Goal: Check status: Check status

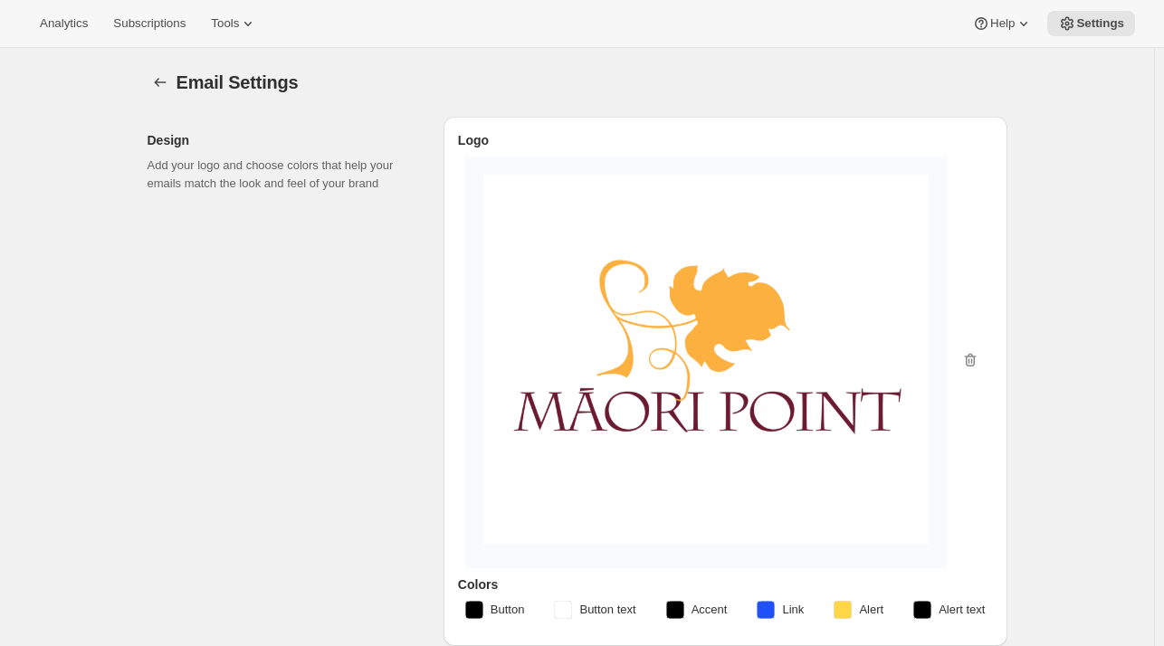
select select "subscriptionMessage"
select select "14"
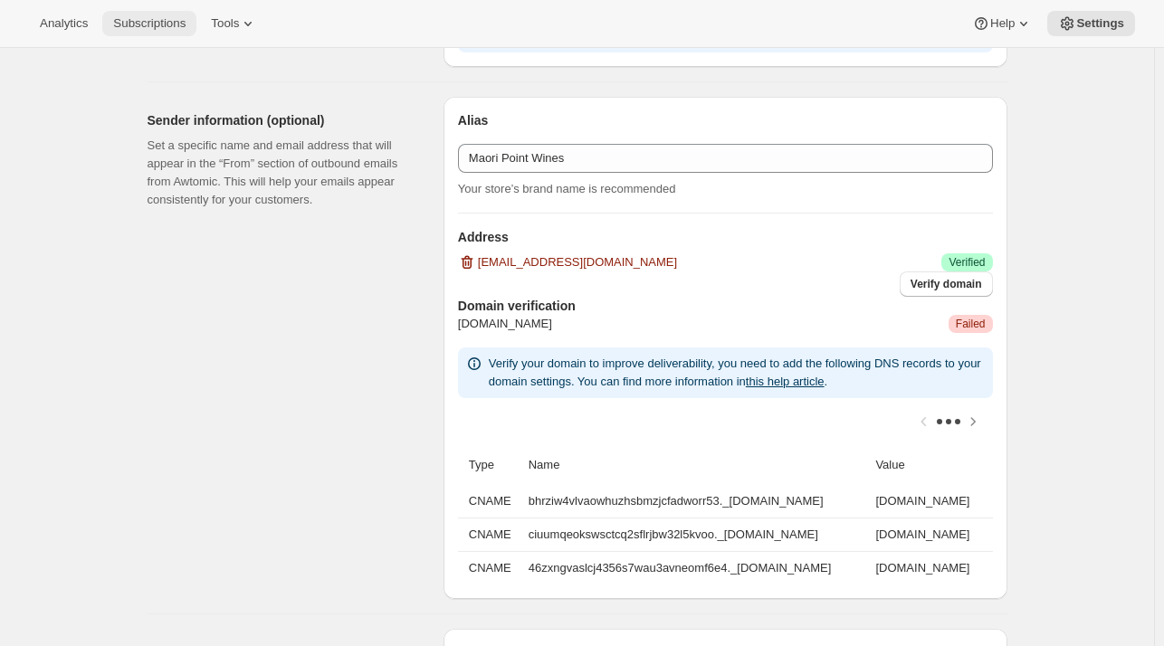
scroll to position [1853, 0]
click at [161, 24] on span "Subscriptions" at bounding box center [149, 23] width 72 height 14
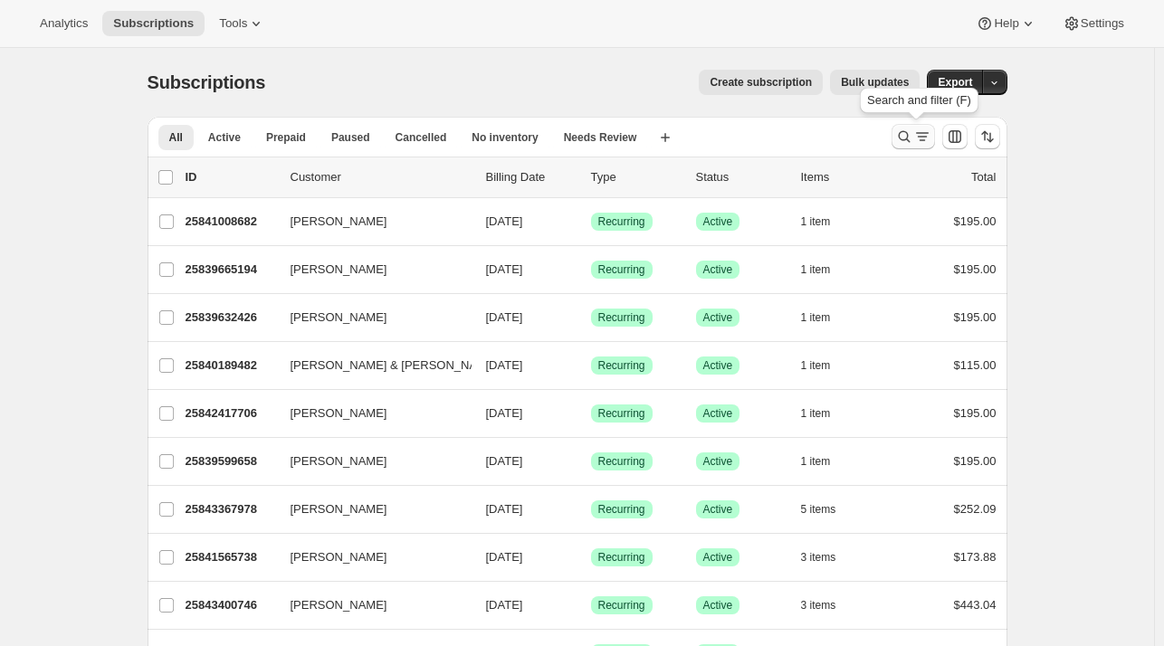
click at [913, 129] on icon "Search and filter results" at bounding box center [904, 137] width 18 height 18
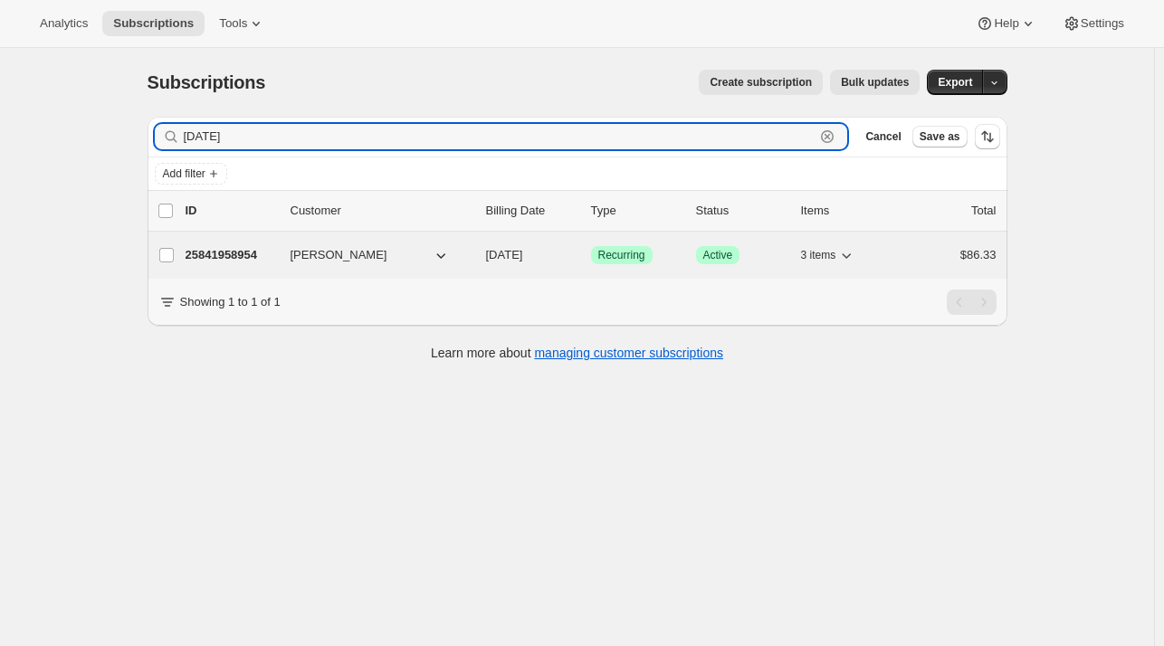
type input "[DATE]"
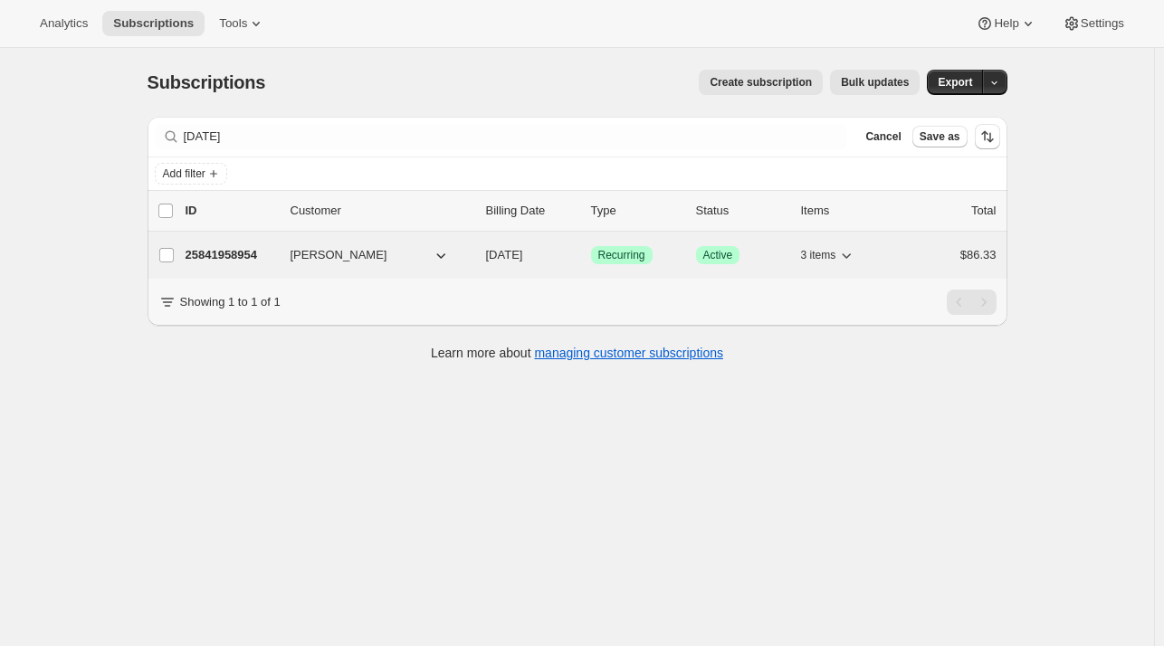
click at [249, 249] on p "25841958954" at bounding box center [231, 255] width 91 height 18
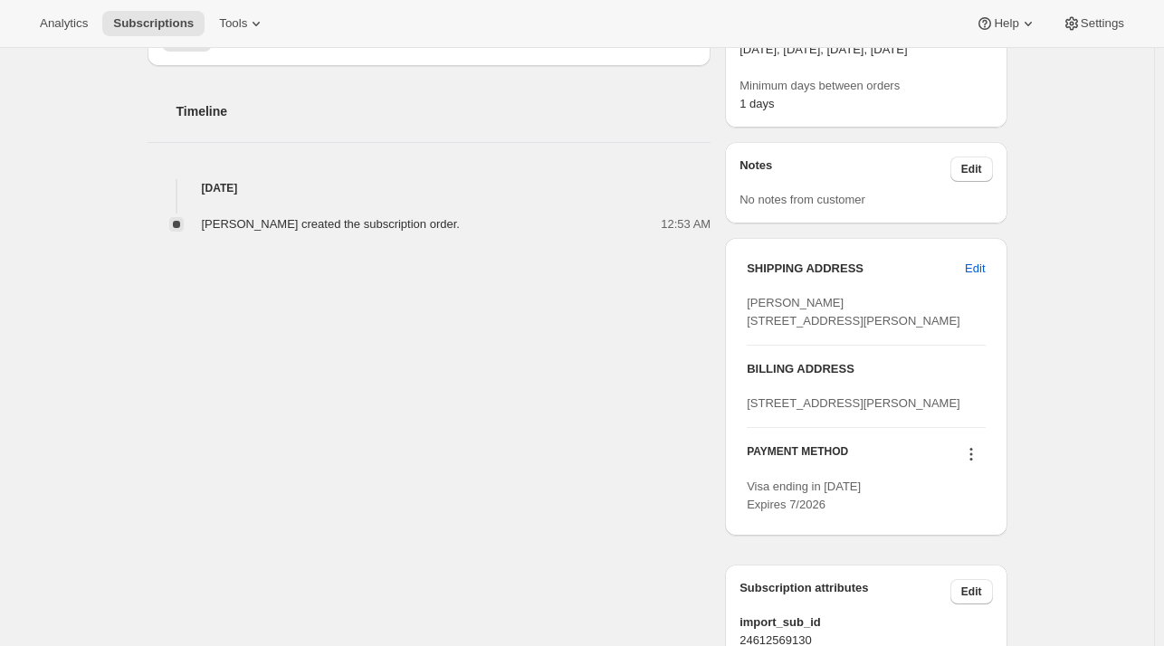
scroll to position [915, 0]
